Goal: Check status

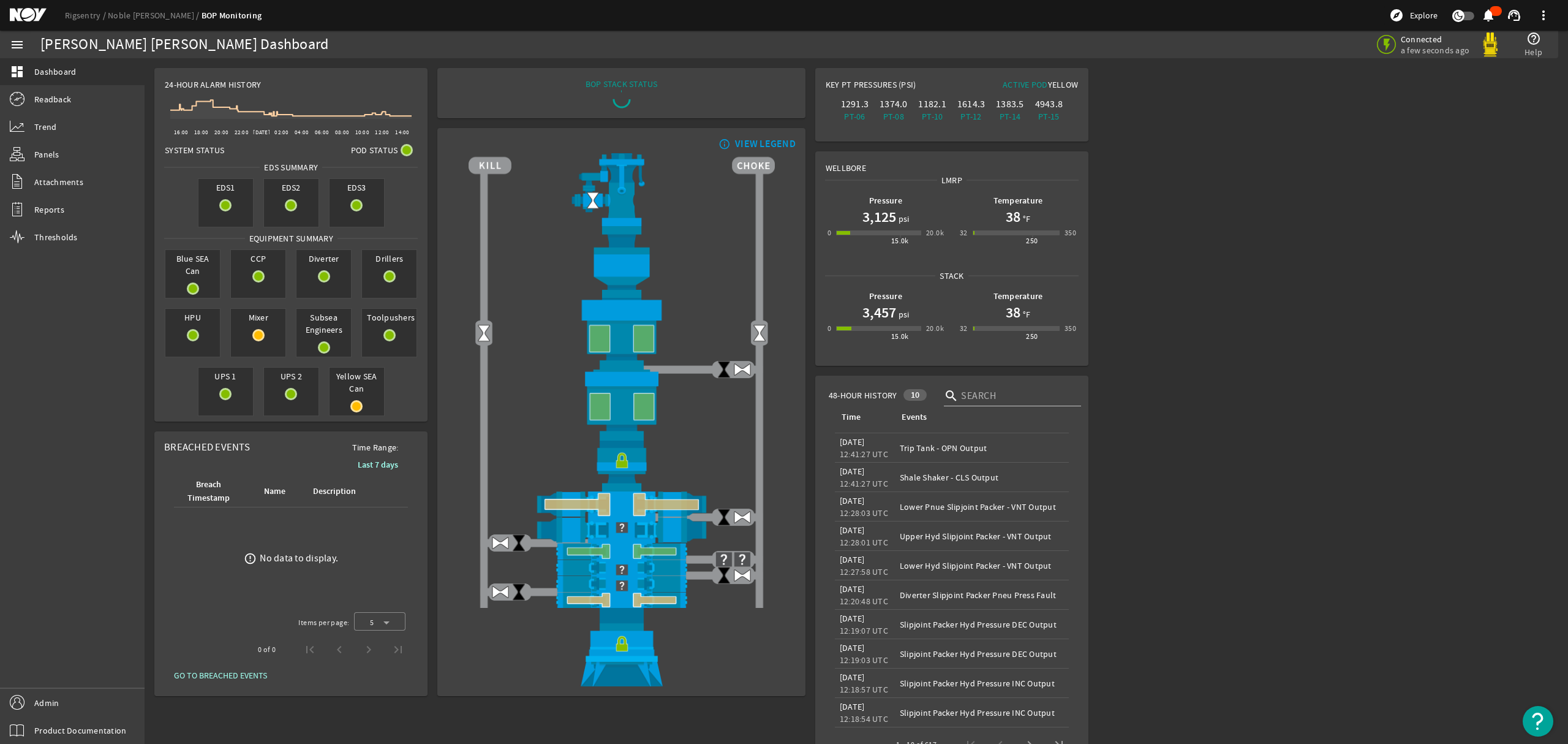
click at [886, 221] on h1 "3,125" at bounding box center [879, 217] width 34 height 20
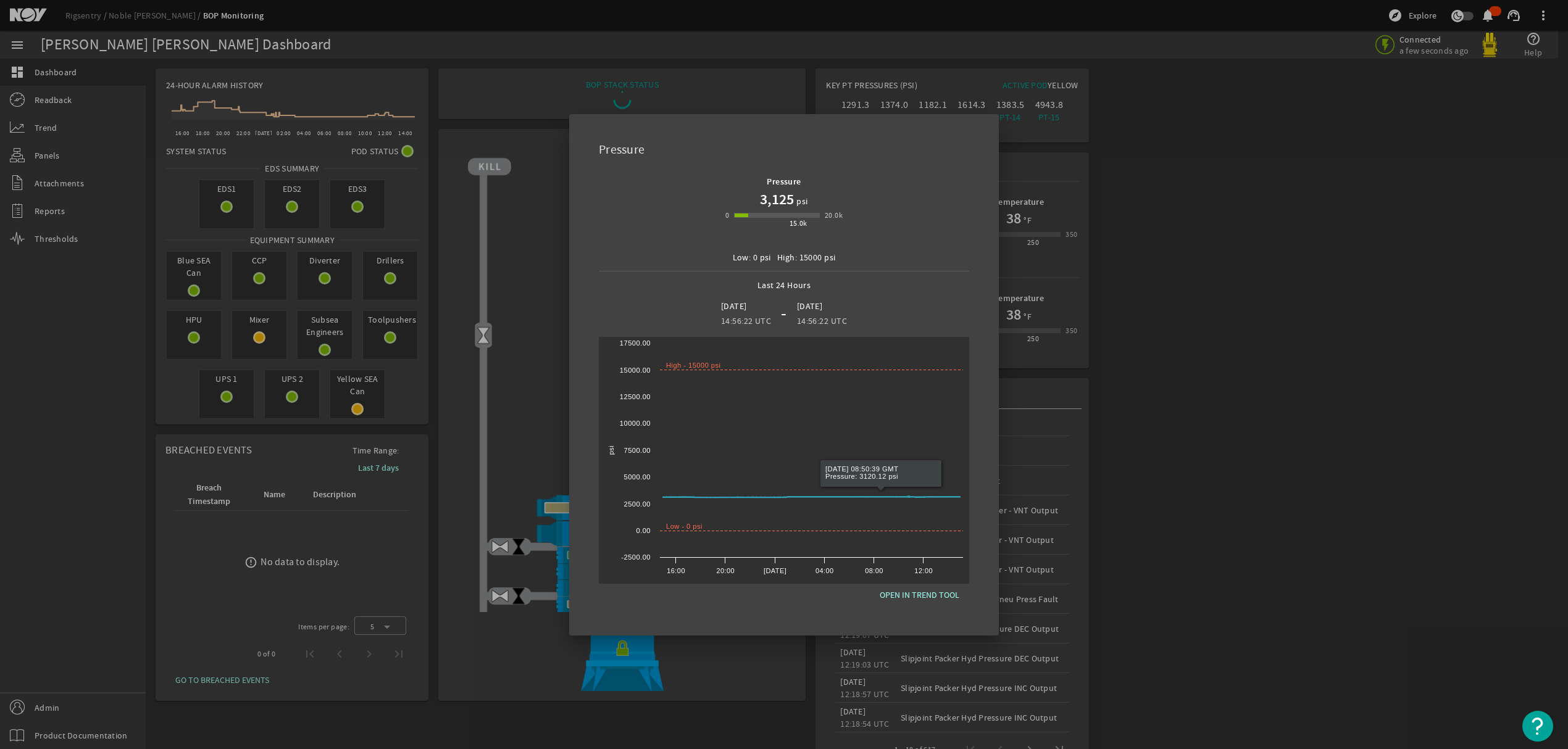
click at [1383, 351] on div at bounding box center [784, 374] width 1568 height 749
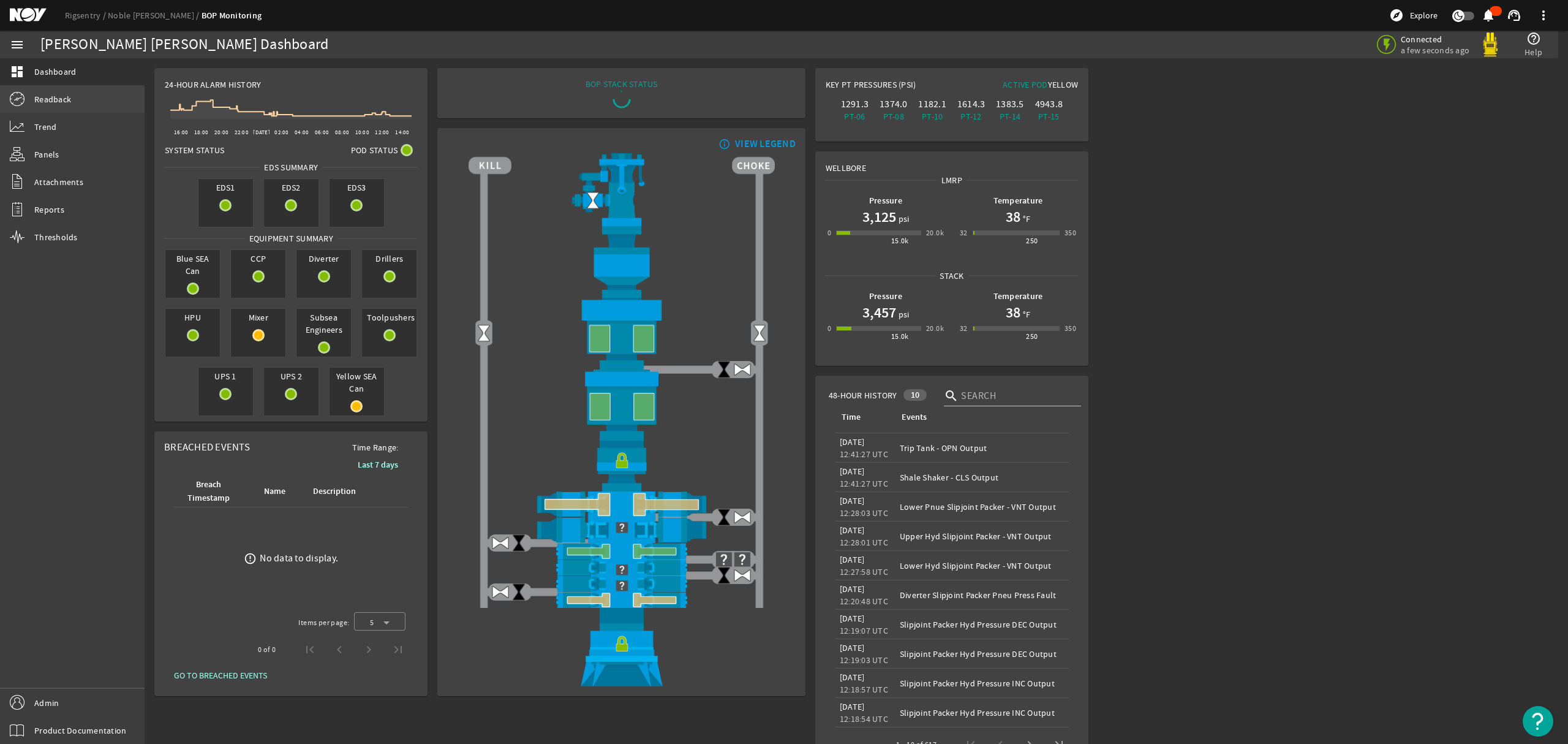
click at [52, 101] on span "Readback" at bounding box center [53, 99] width 37 height 13
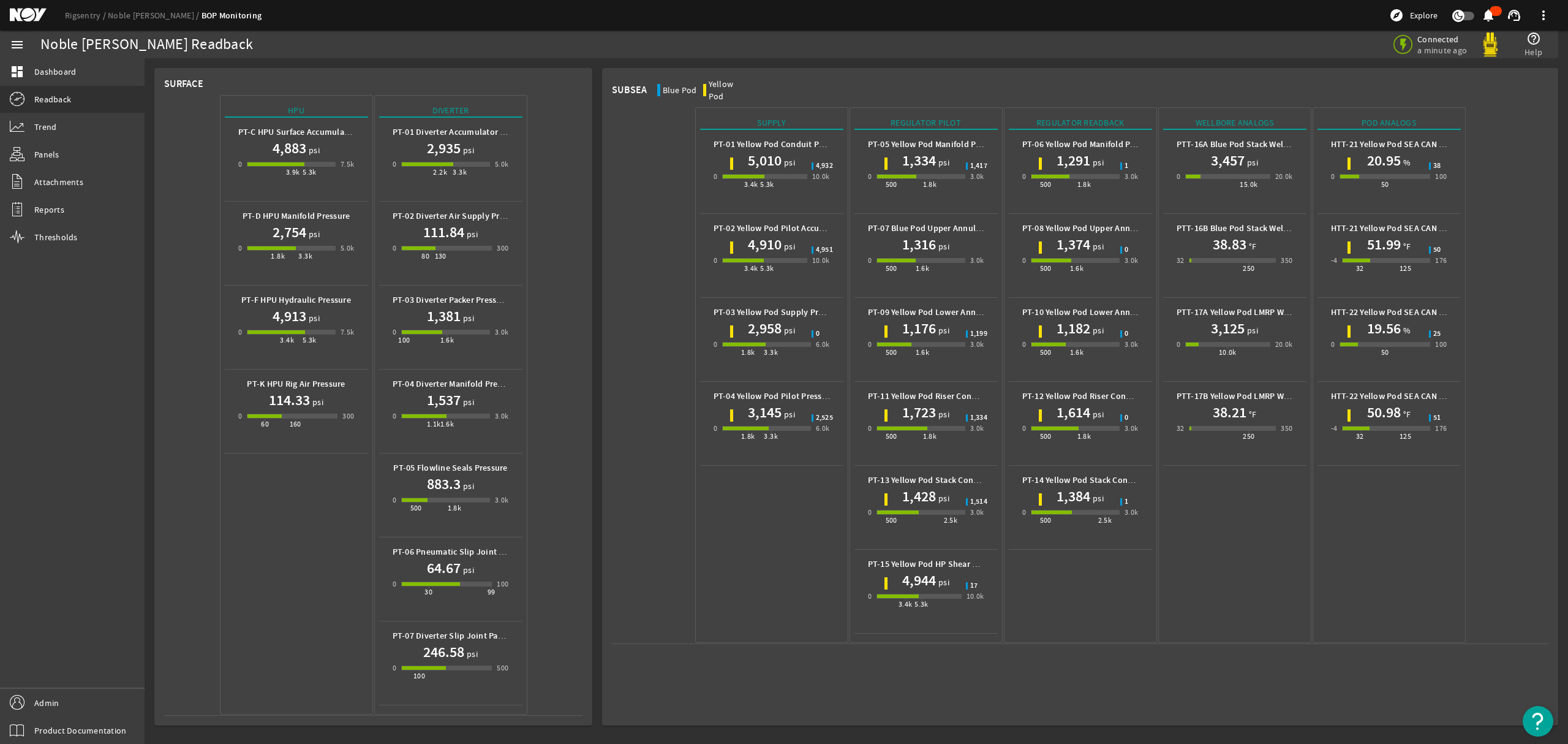
click at [932, 321] on h1 "1,176" at bounding box center [919, 328] width 34 height 20
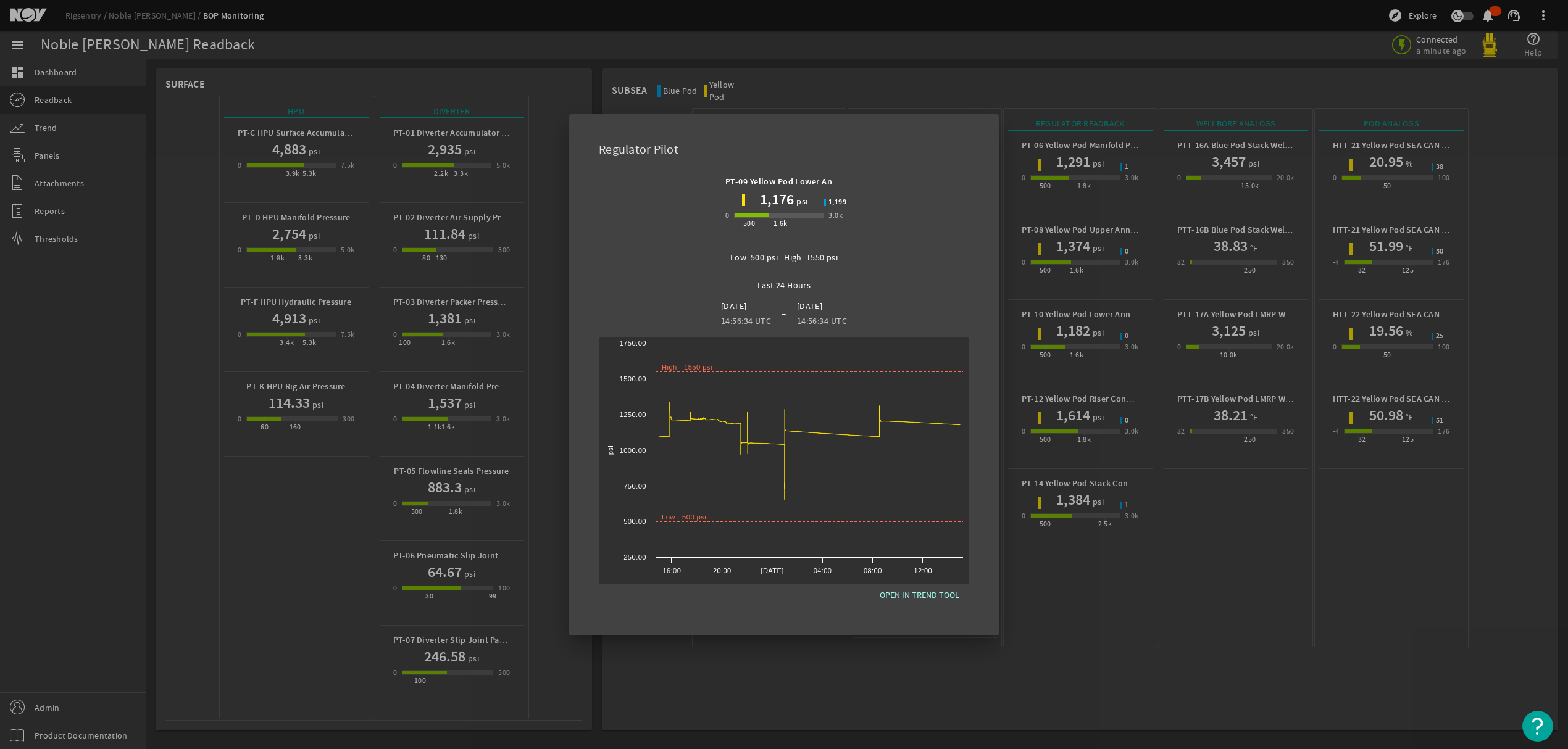
click at [1504, 476] on div at bounding box center [784, 374] width 1568 height 749
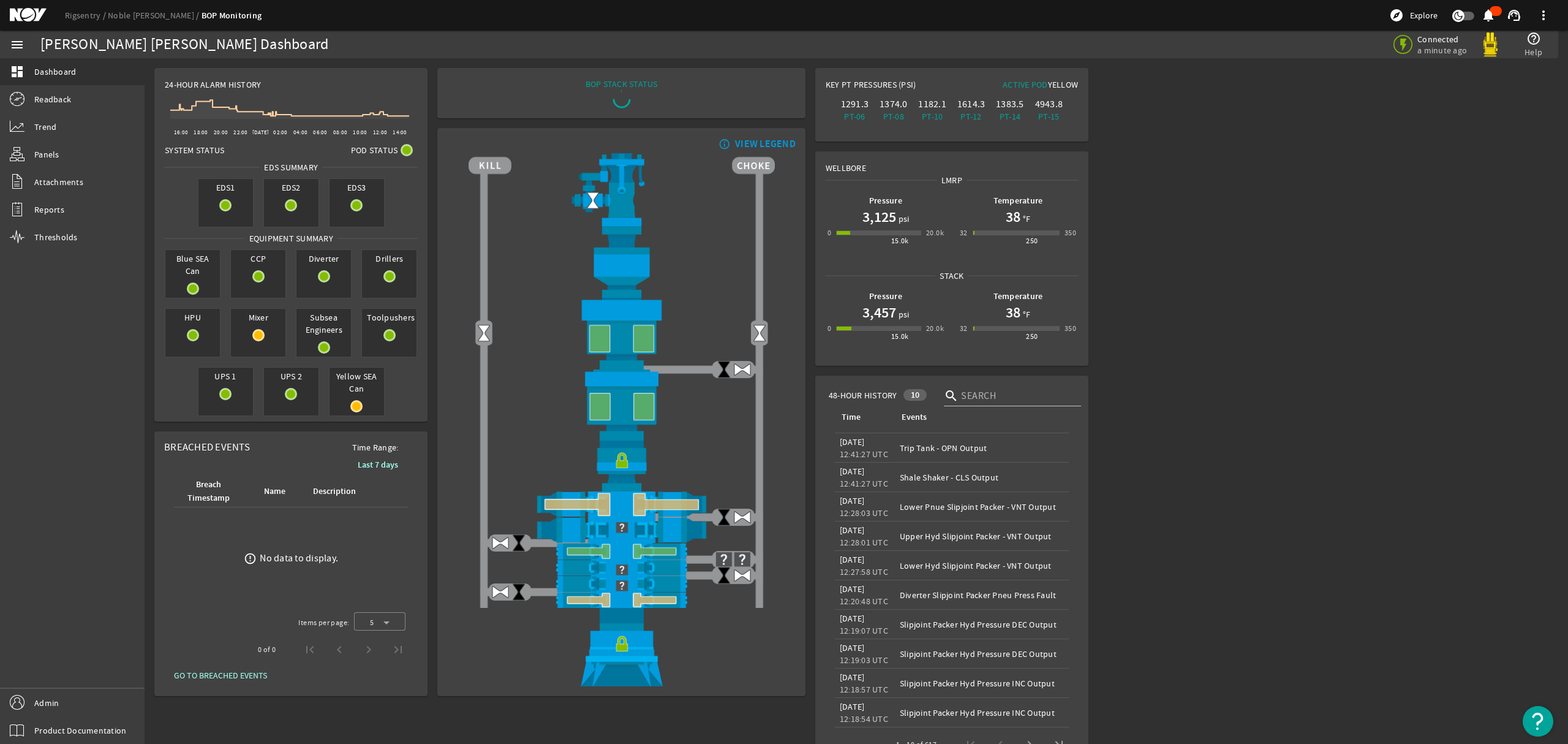
scroll to position [37, 0]
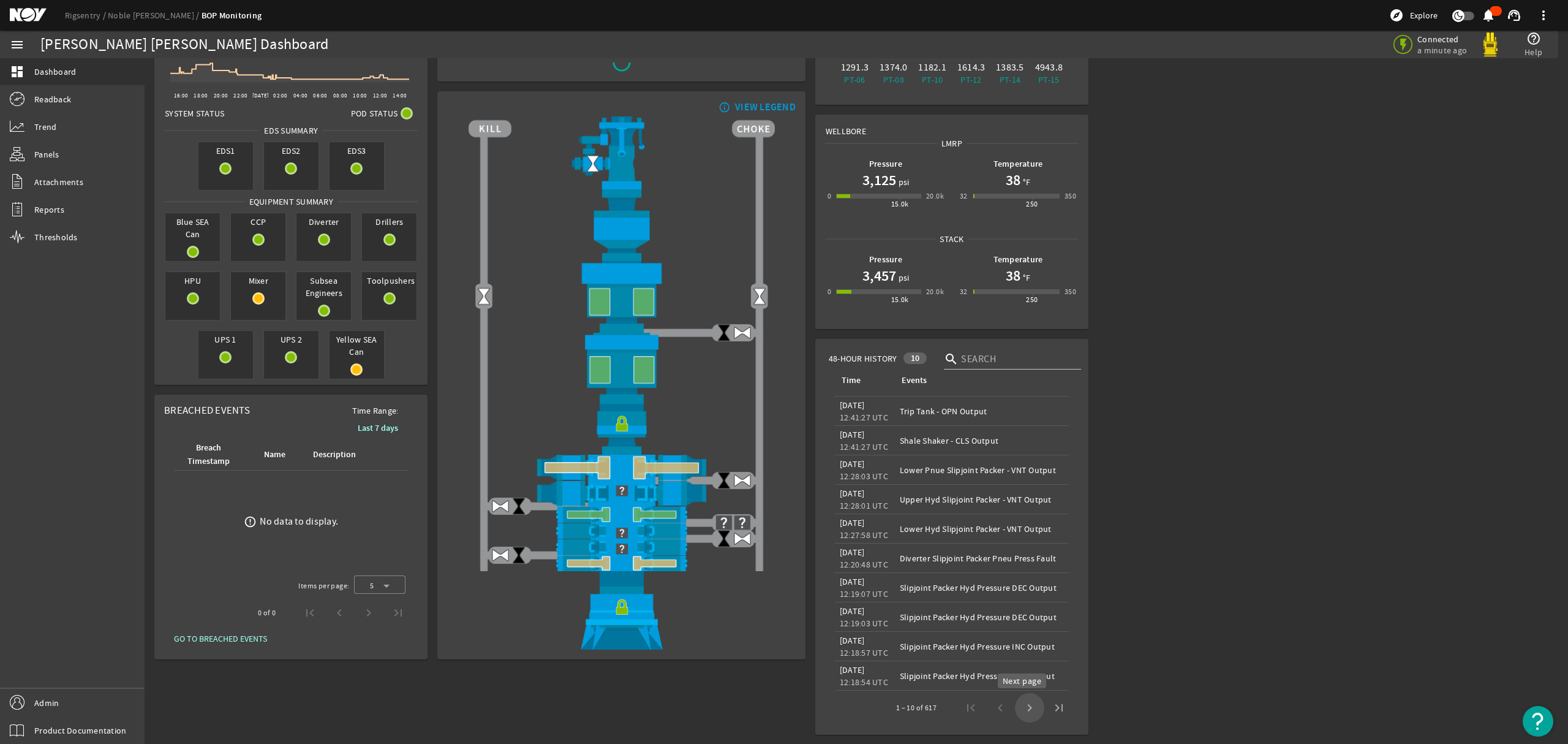
click at [1020, 704] on span "Next page" at bounding box center [1029, 707] width 29 height 29
click at [1045, 706] on span "Last page" at bounding box center [1059, 707] width 29 height 29
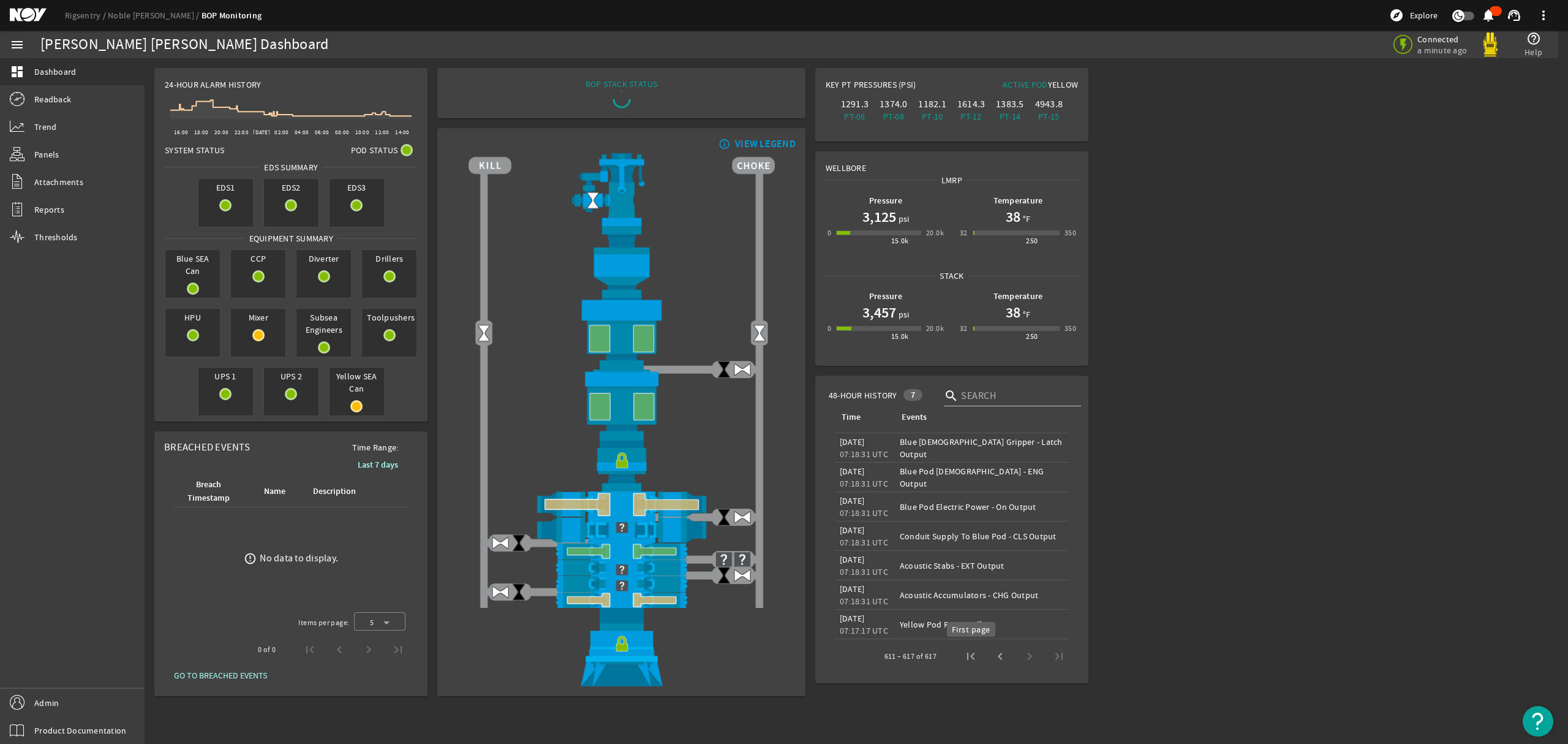
click at [974, 654] on span "First page" at bounding box center [971, 656] width 29 height 29
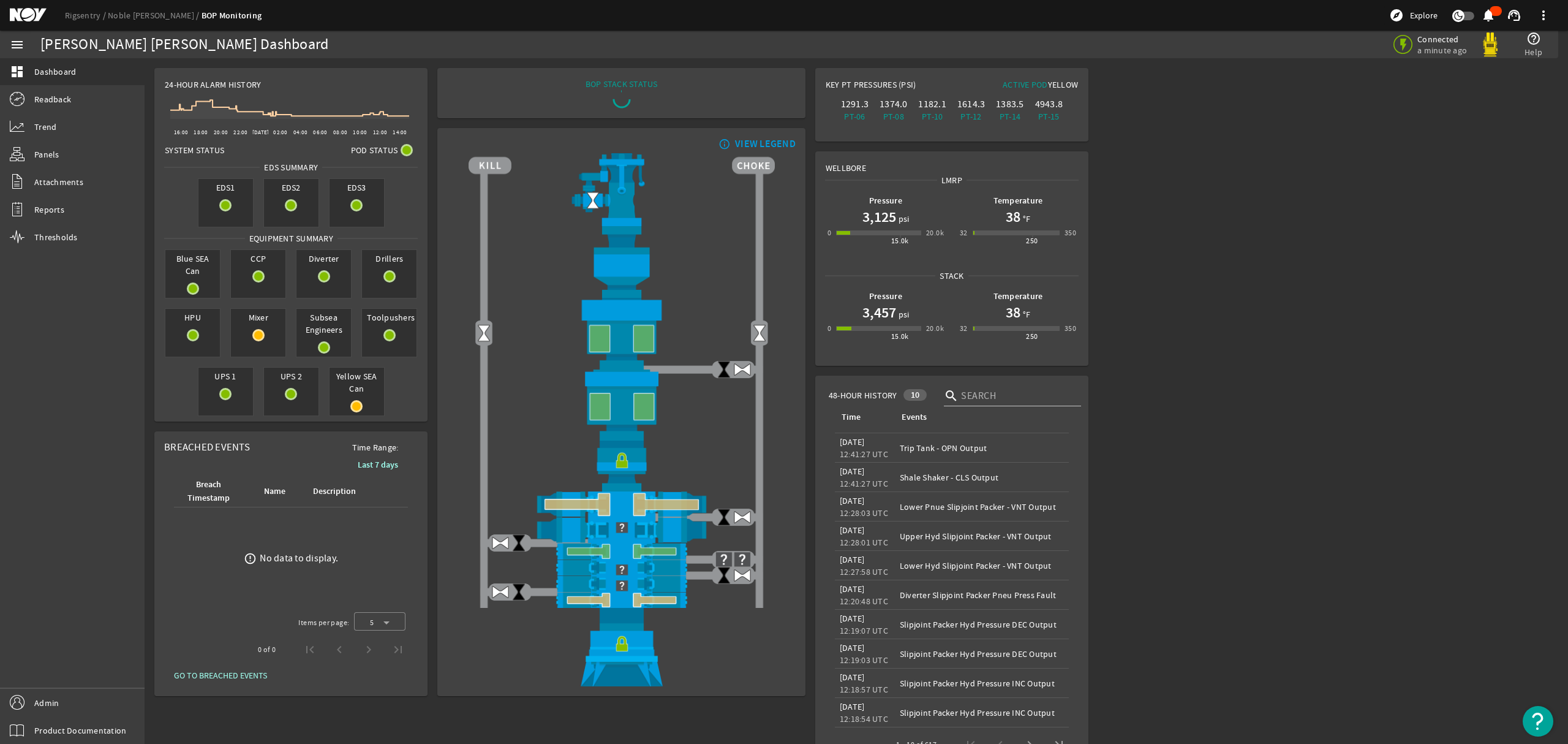
click at [1383, 291] on rigsentry-main-dashboard "Noble [PERSON_NAME] Dashboard Connected a minute ago help_outline Help 24-Hour …" at bounding box center [856, 419] width 1424 height 723
